Goal: Information Seeking & Learning: Learn about a topic

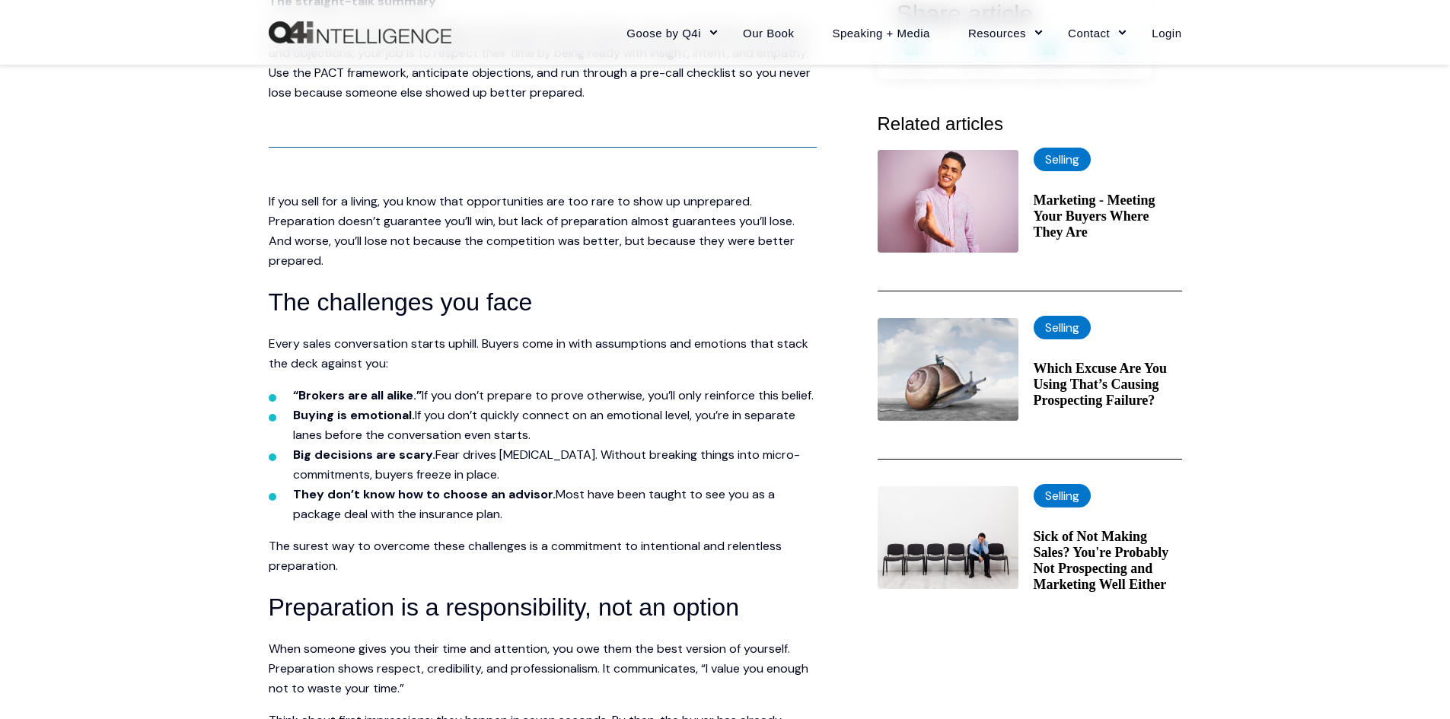
scroll to position [457, 0]
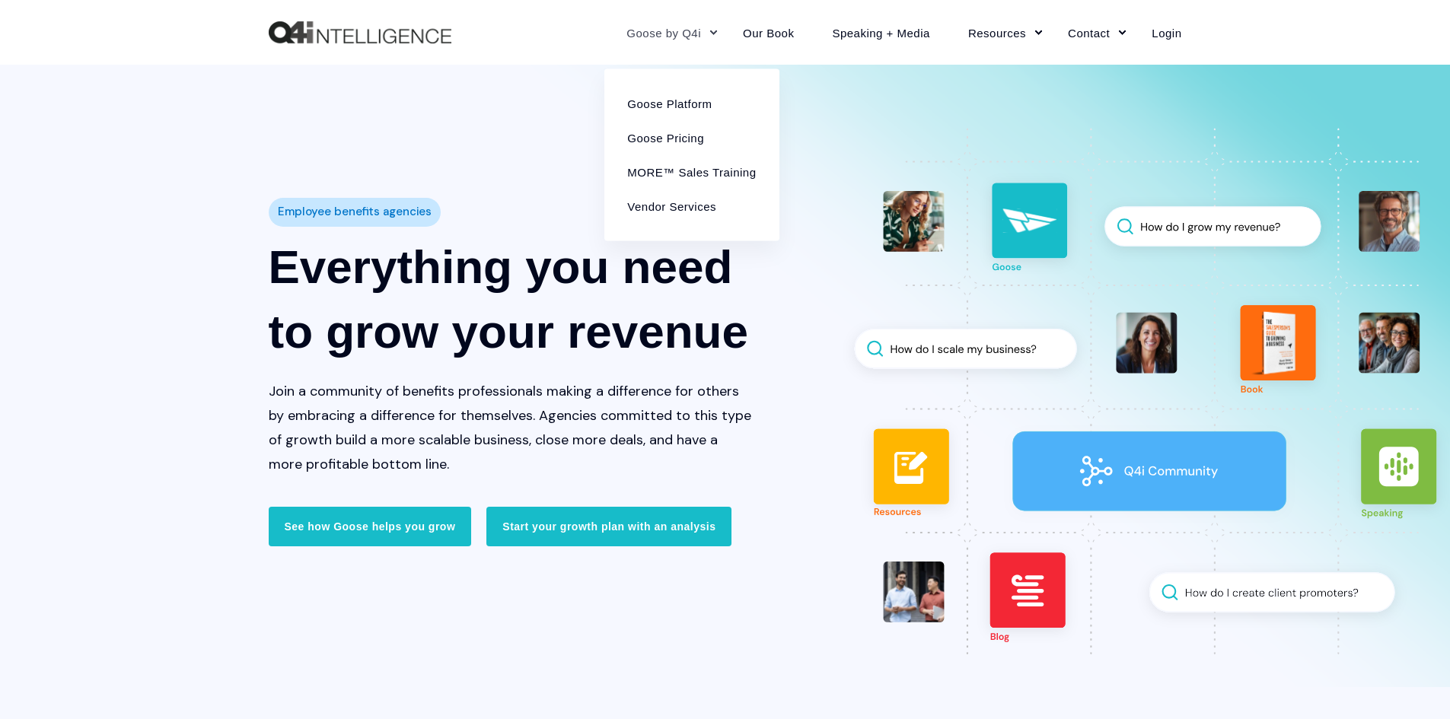
click at [723, 24] on link "Goose by Q4i" at bounding box center [665, 32] width 116 height 66
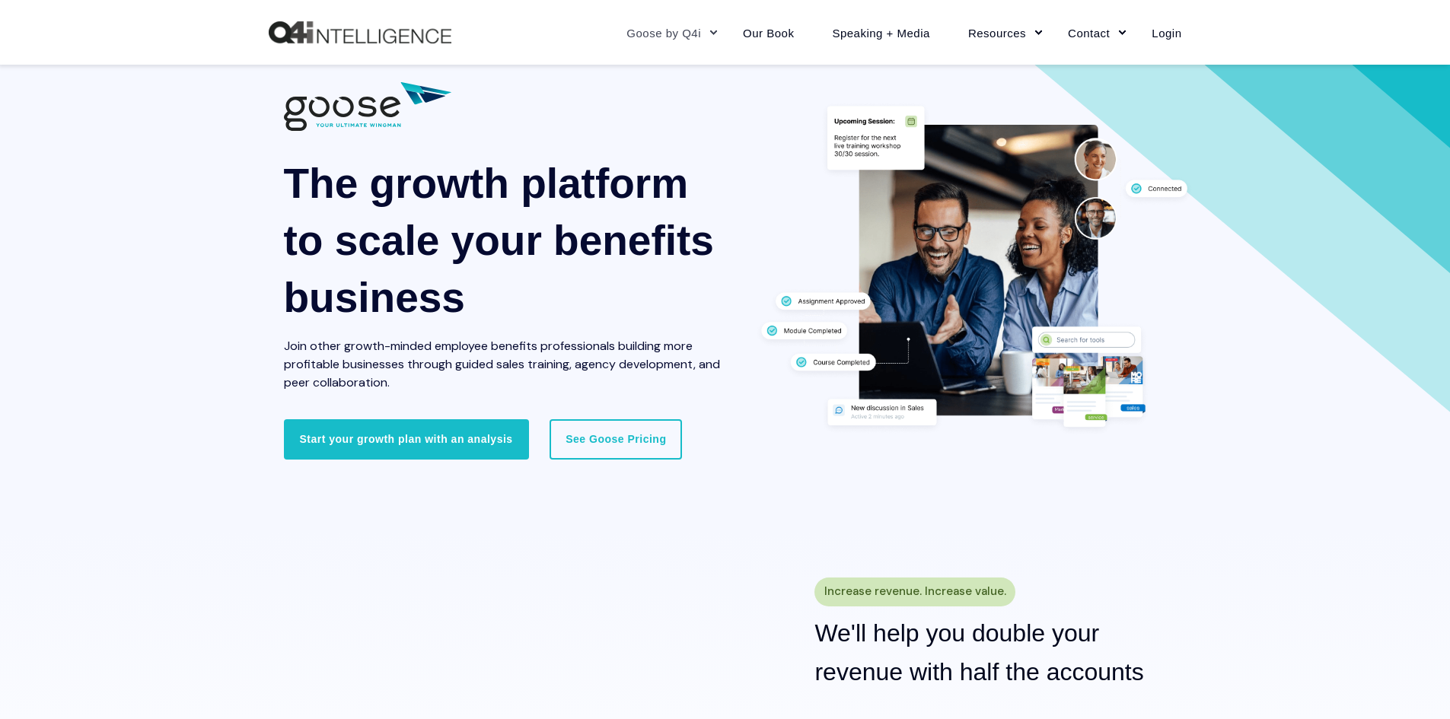
scroll to position [304, 0]
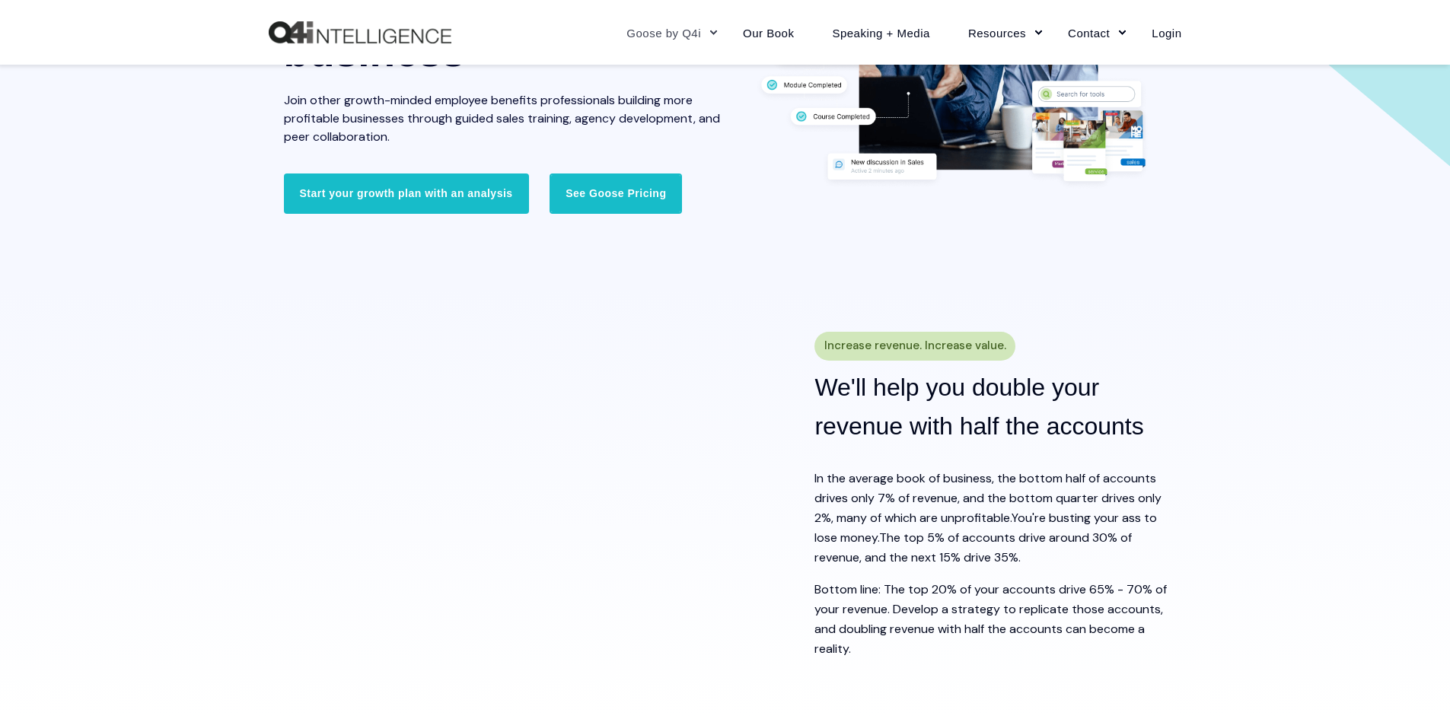
click at [637, 188] on link "See Goose Pricing" at bounding box center [615, 193] width 132 height 40
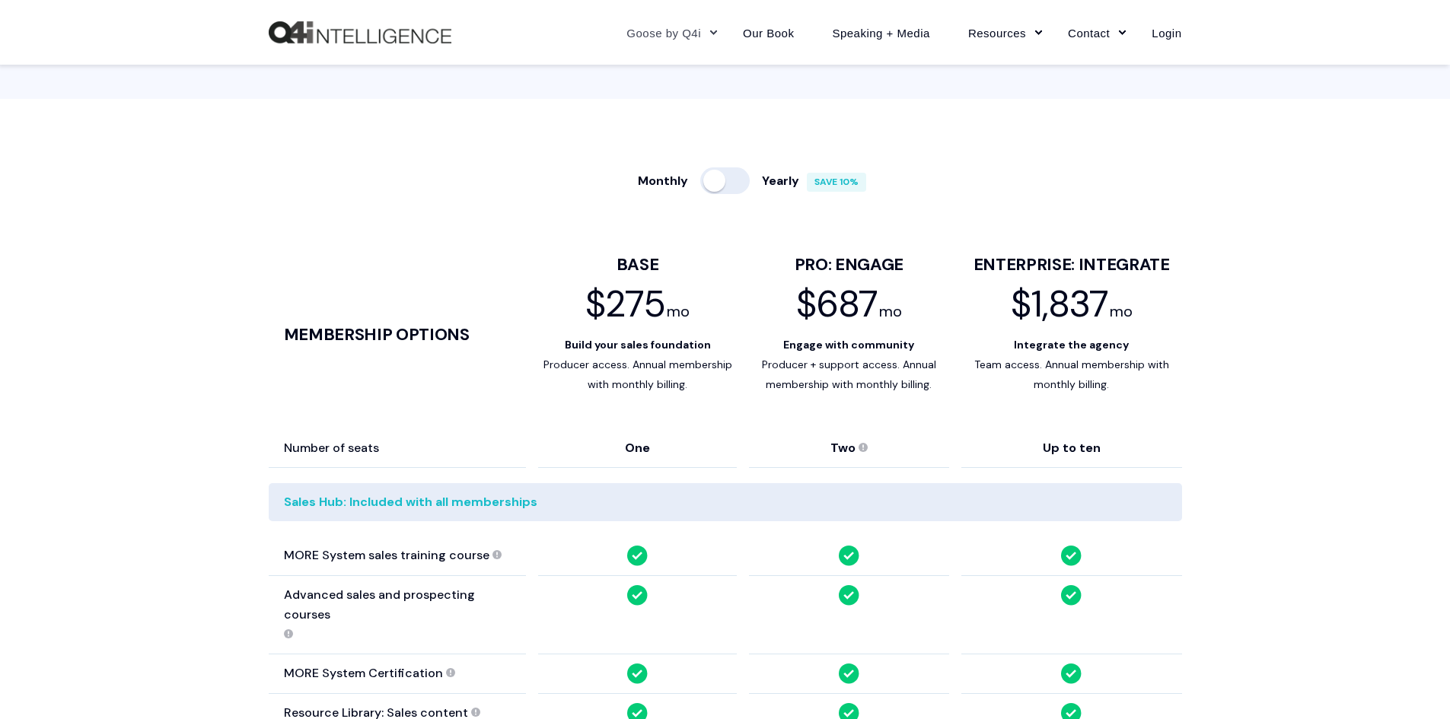
scroll to position [761, 0]
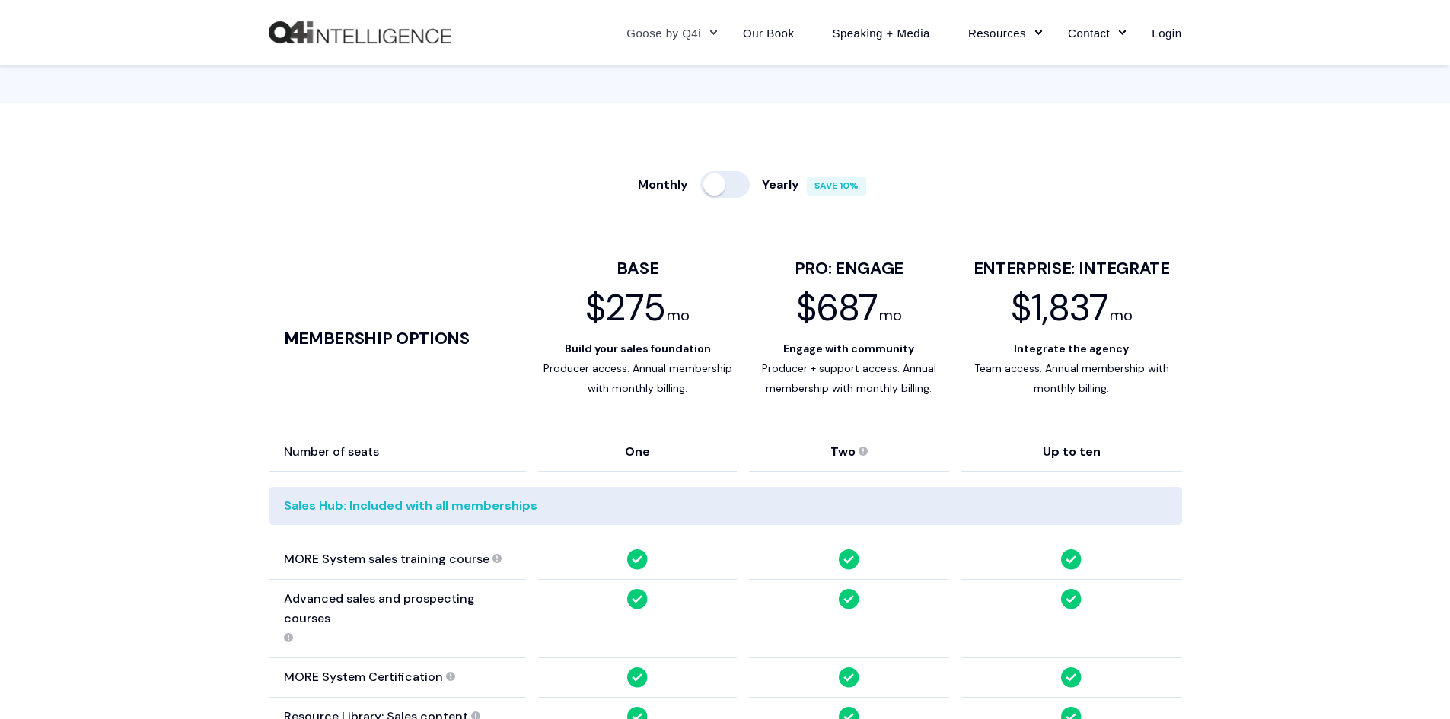
click at [734, 177] on div at bounding box center [724, 184] width 49 height 27
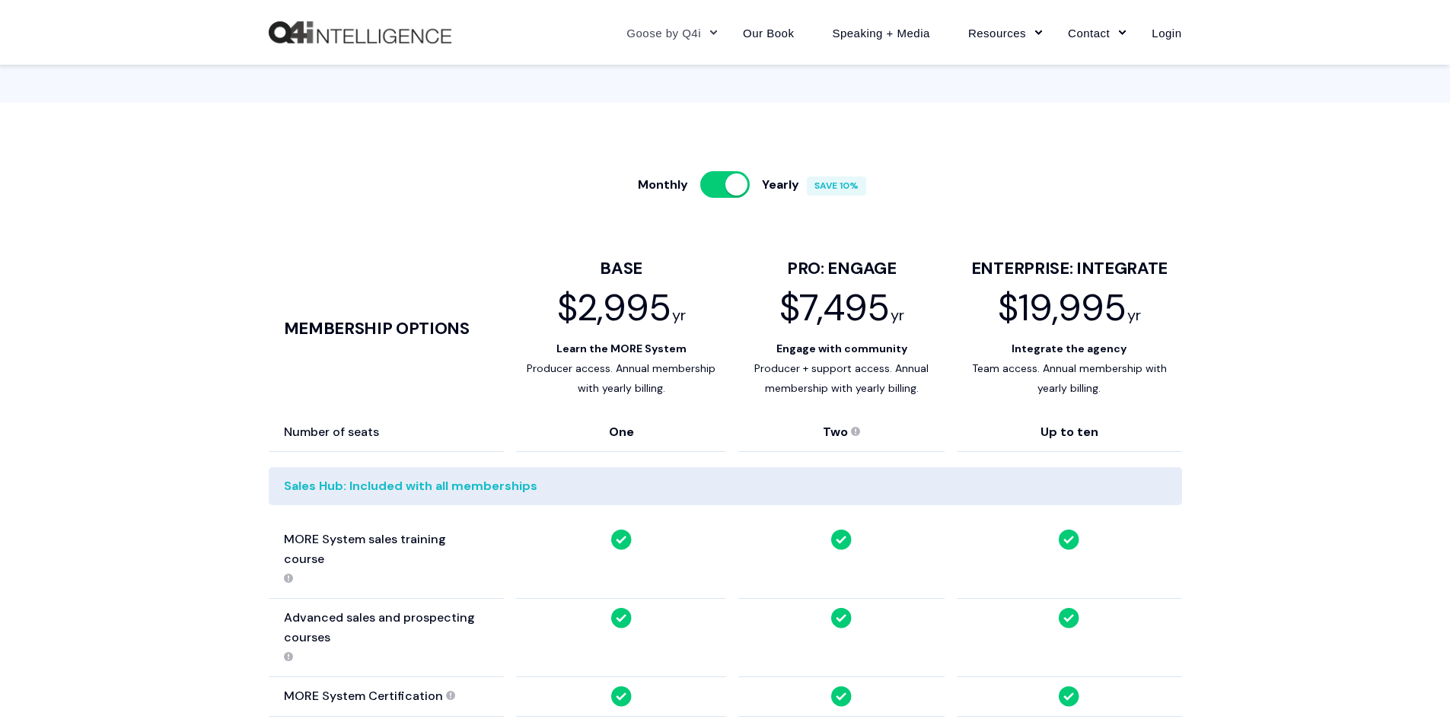
click at [718, 185] on div at bounding box center [724, 184] width 49 height 27
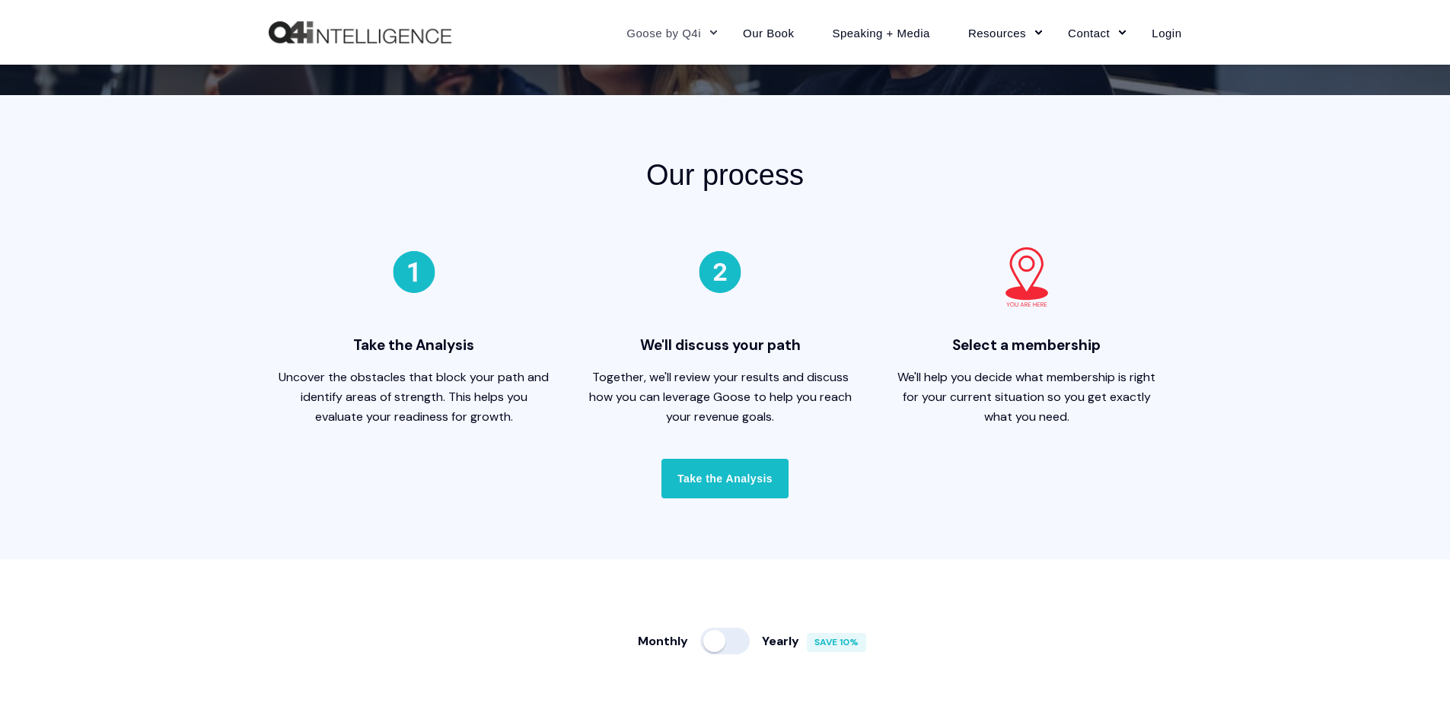
scroll to position [0, 0]
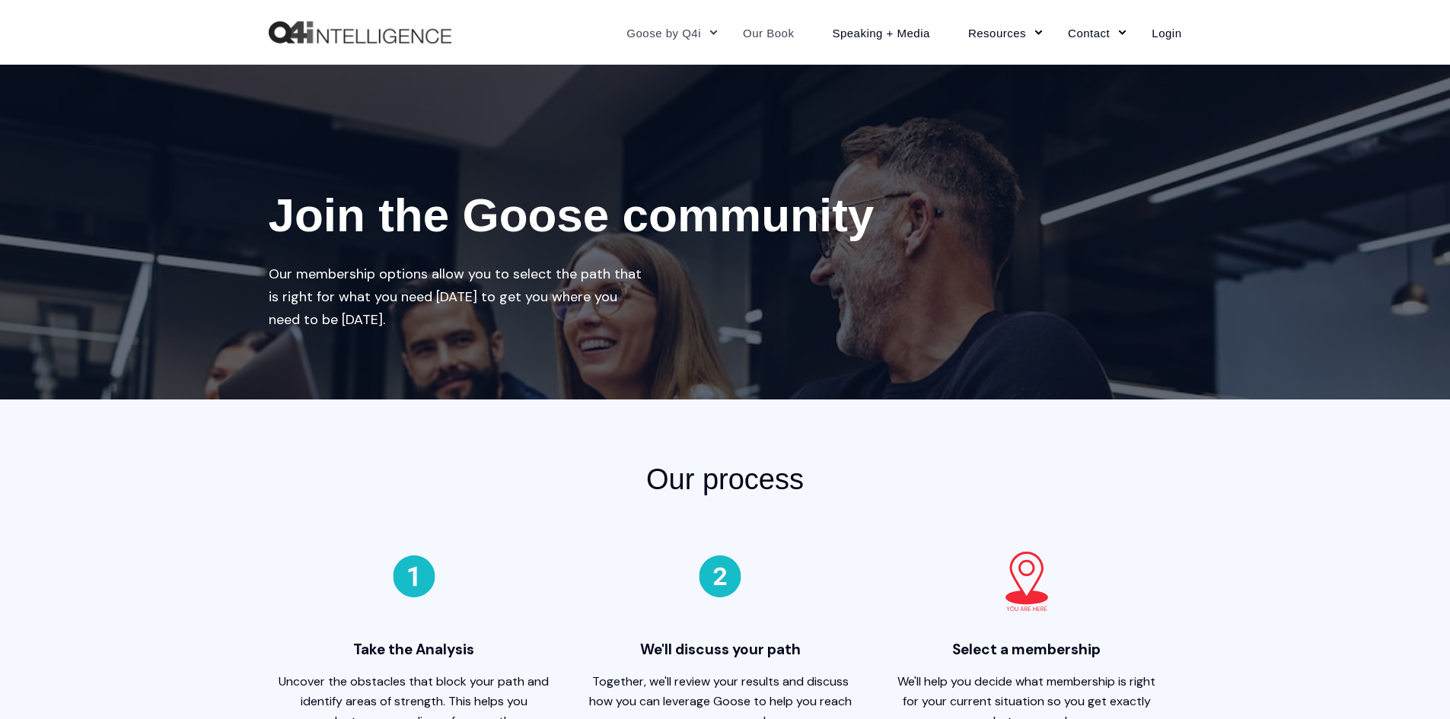
click at [790, 30] on link "Our Book" at bounding box center [768, 32] width 89 height 66
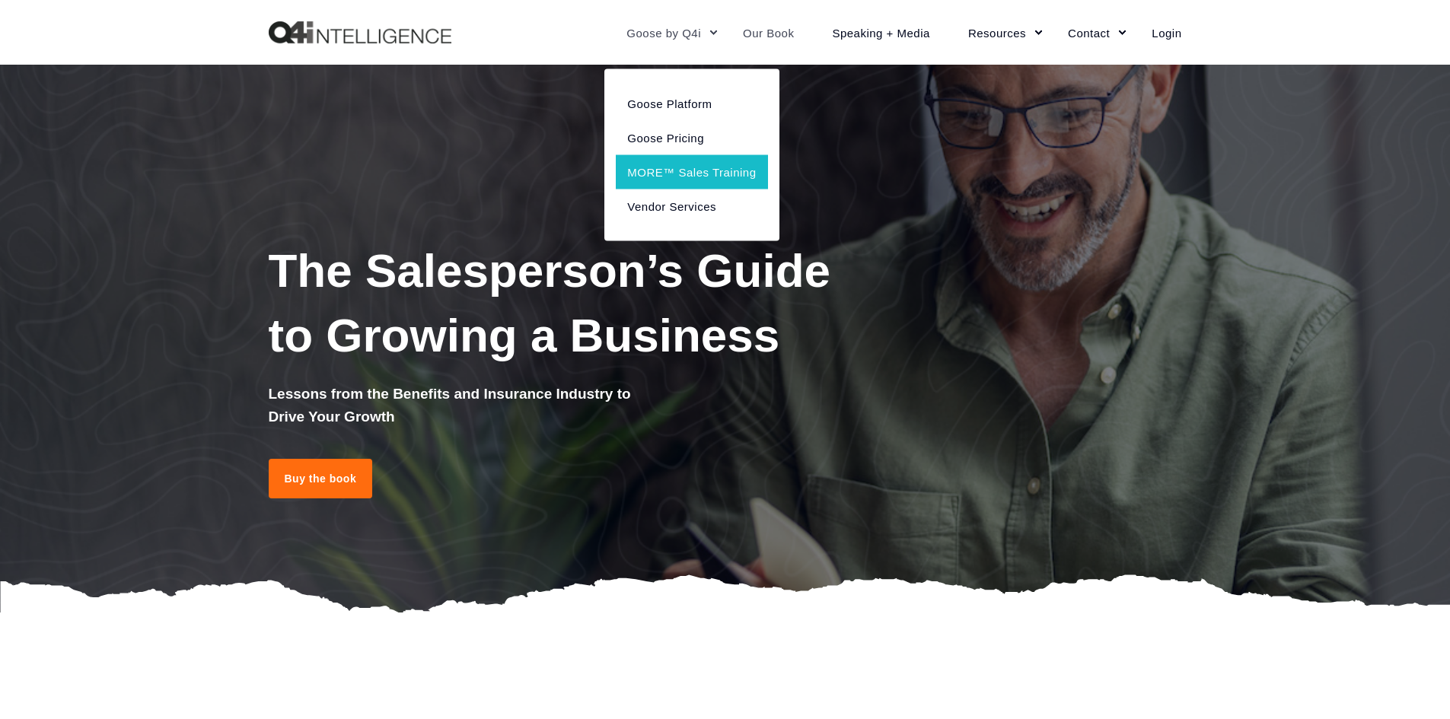
click at [706, 183] on link "MORE™ Sales Training" at bounding box center [691, 171] width 151 height 34
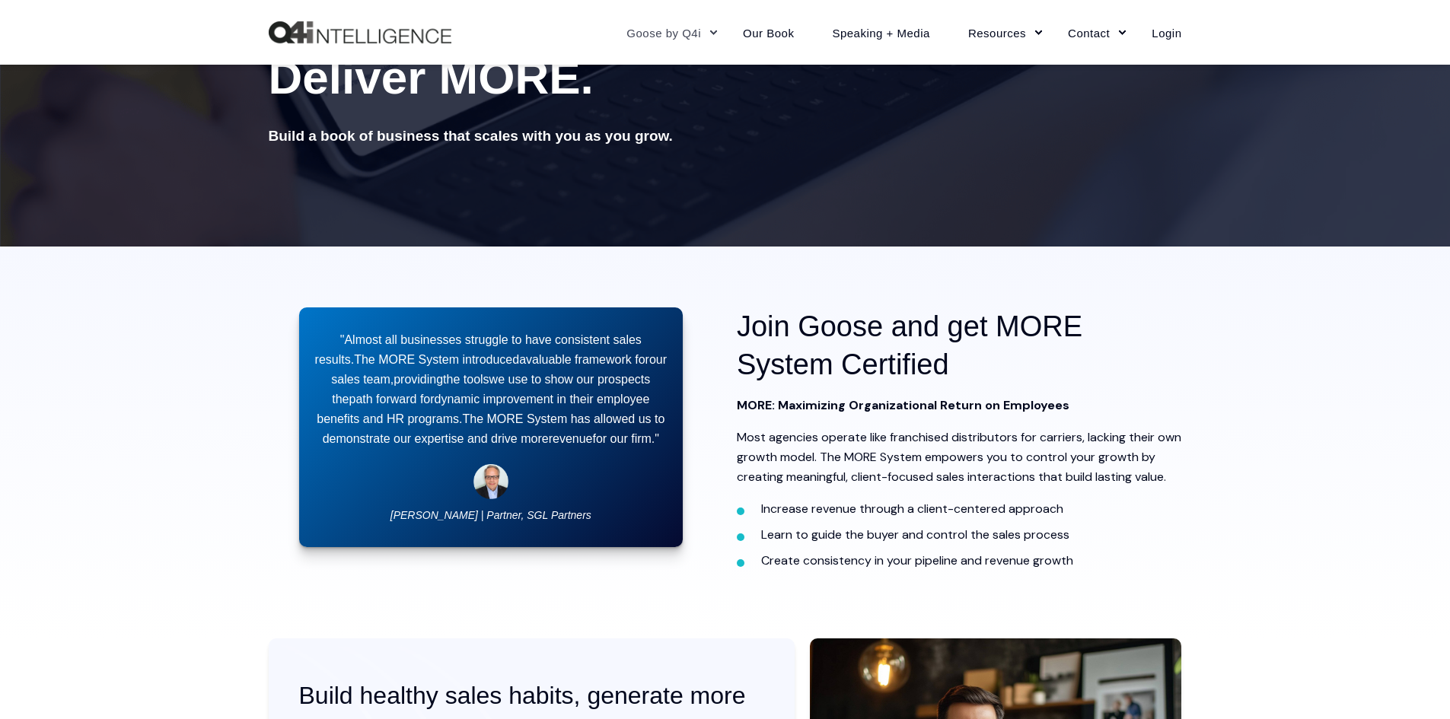
scroll to position [84, 0]
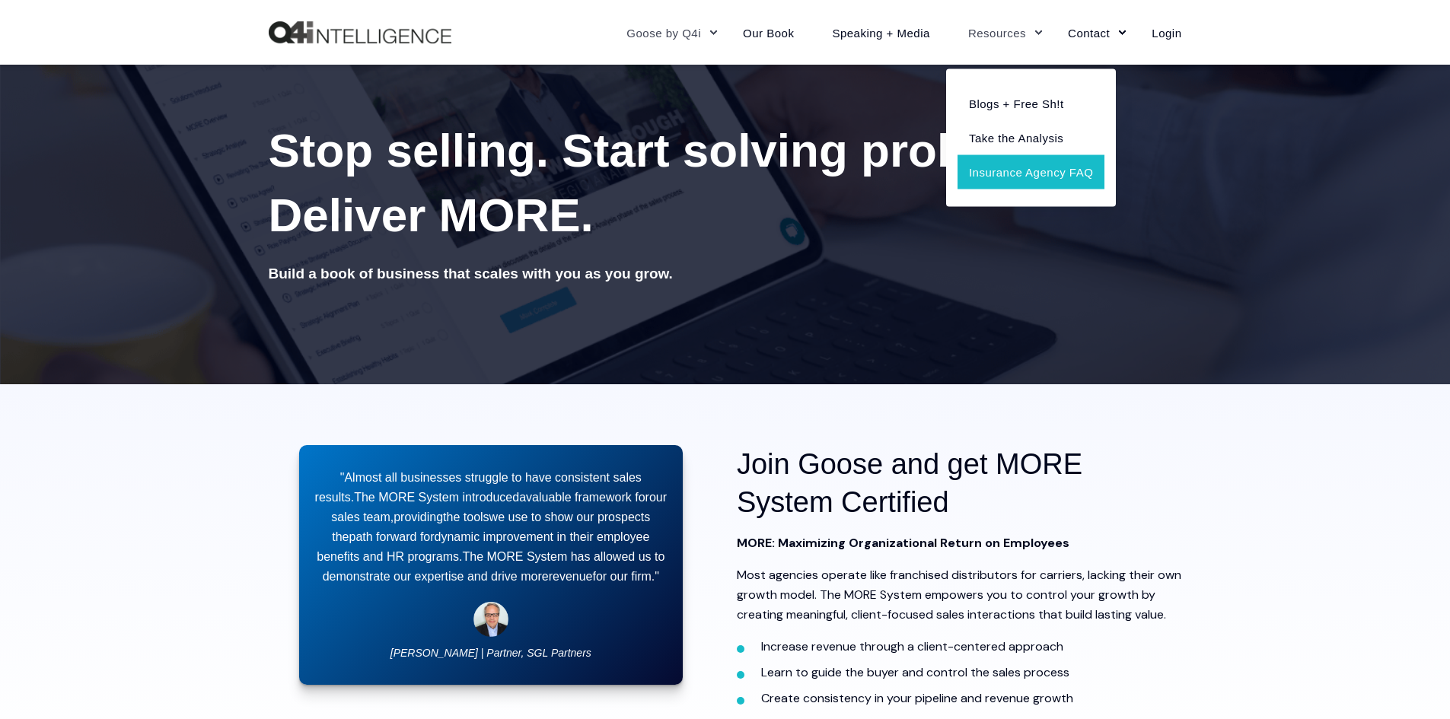
click at [979, 171] on link "Insurance Agency FAQ" at bounding box center [1030, 171] width 147 height 34
